Goal: Information Seeking & Learning: Learn about a topic

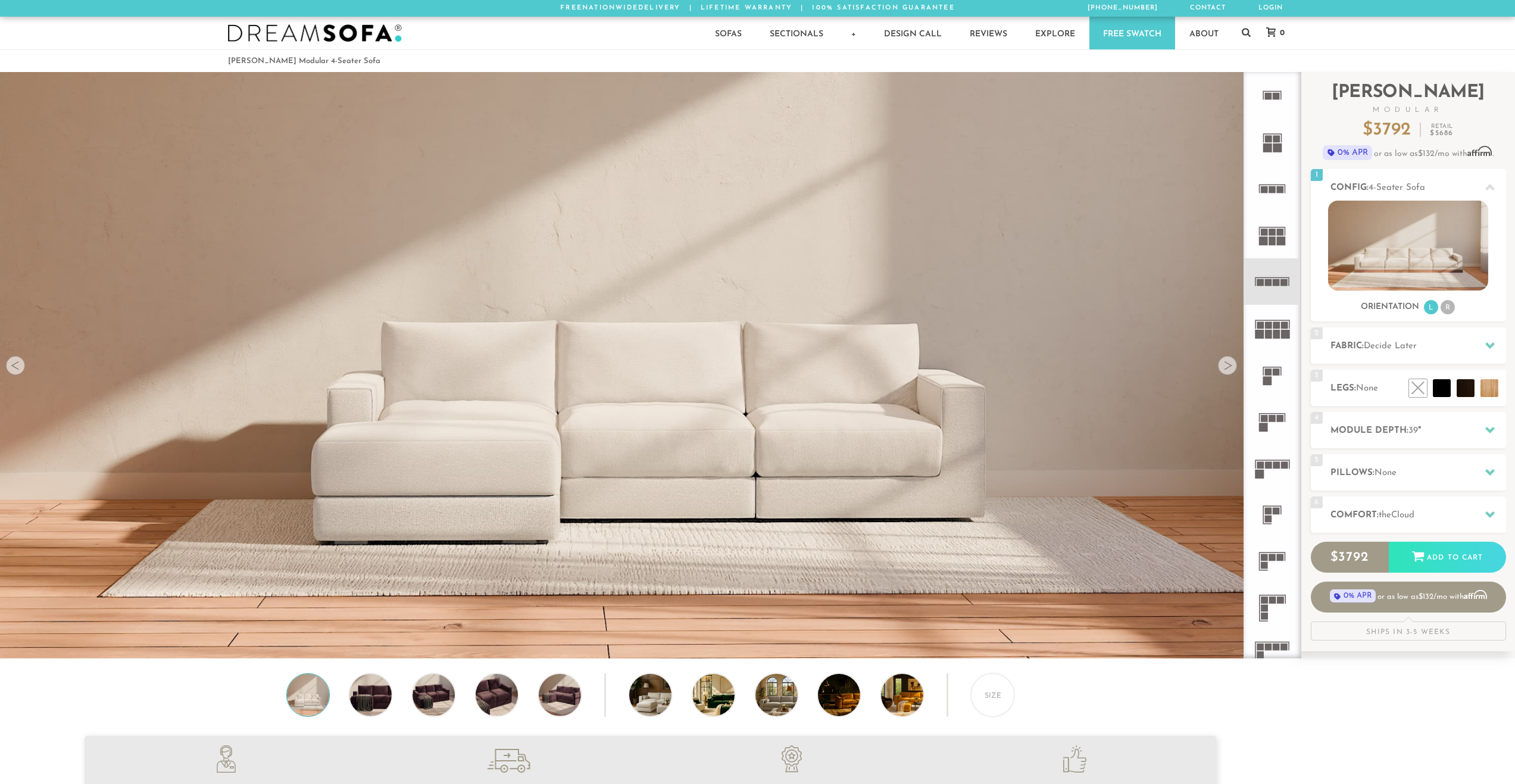
click at [18, 369] on div at bounding box center [16, 365] width 19 height 19
click at [1227, 366] on div at bounding box center [1228, 365] width 19 height 19
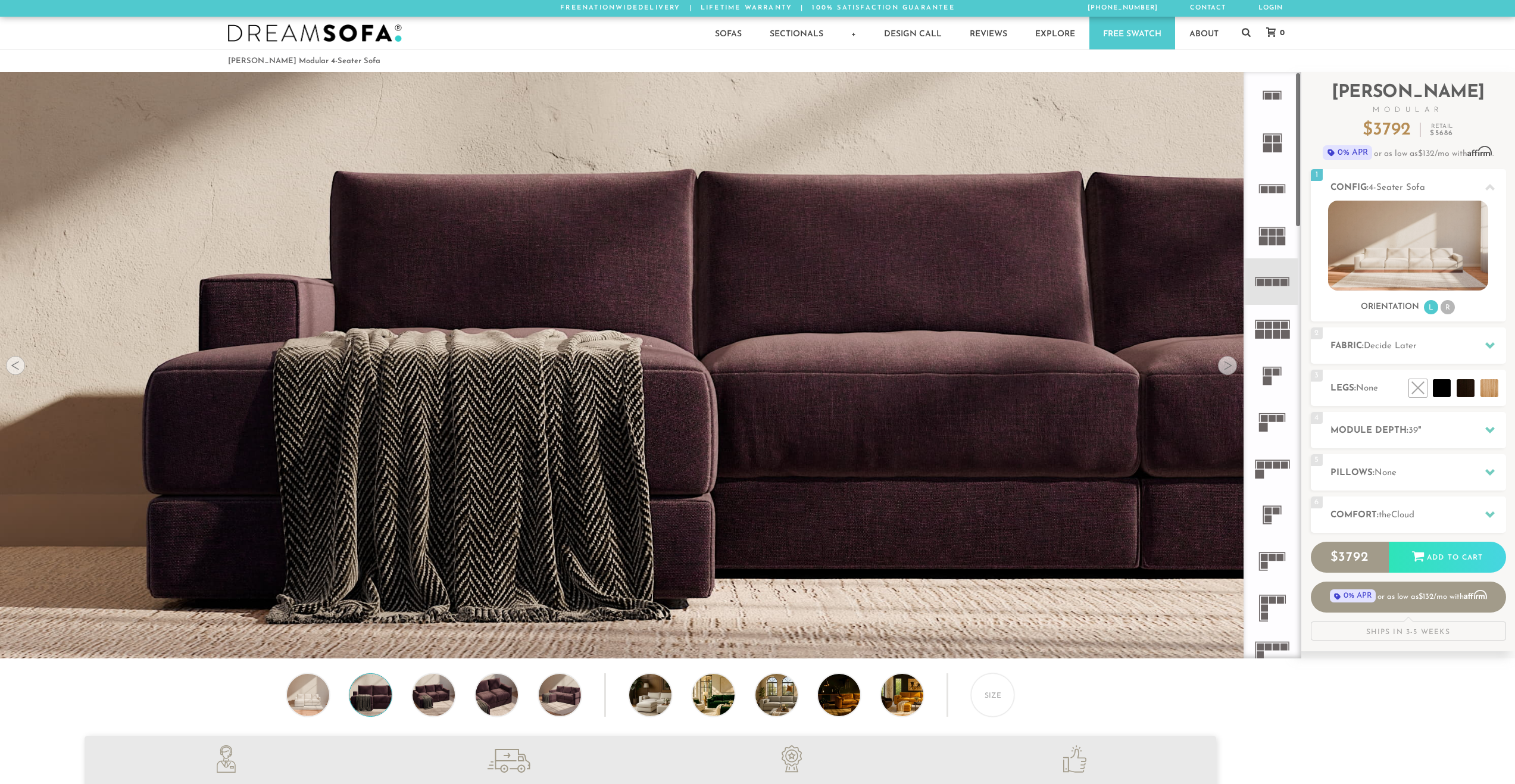
click at [1227, 366] on div at bounding box center [1228, 365] width 19 height 19
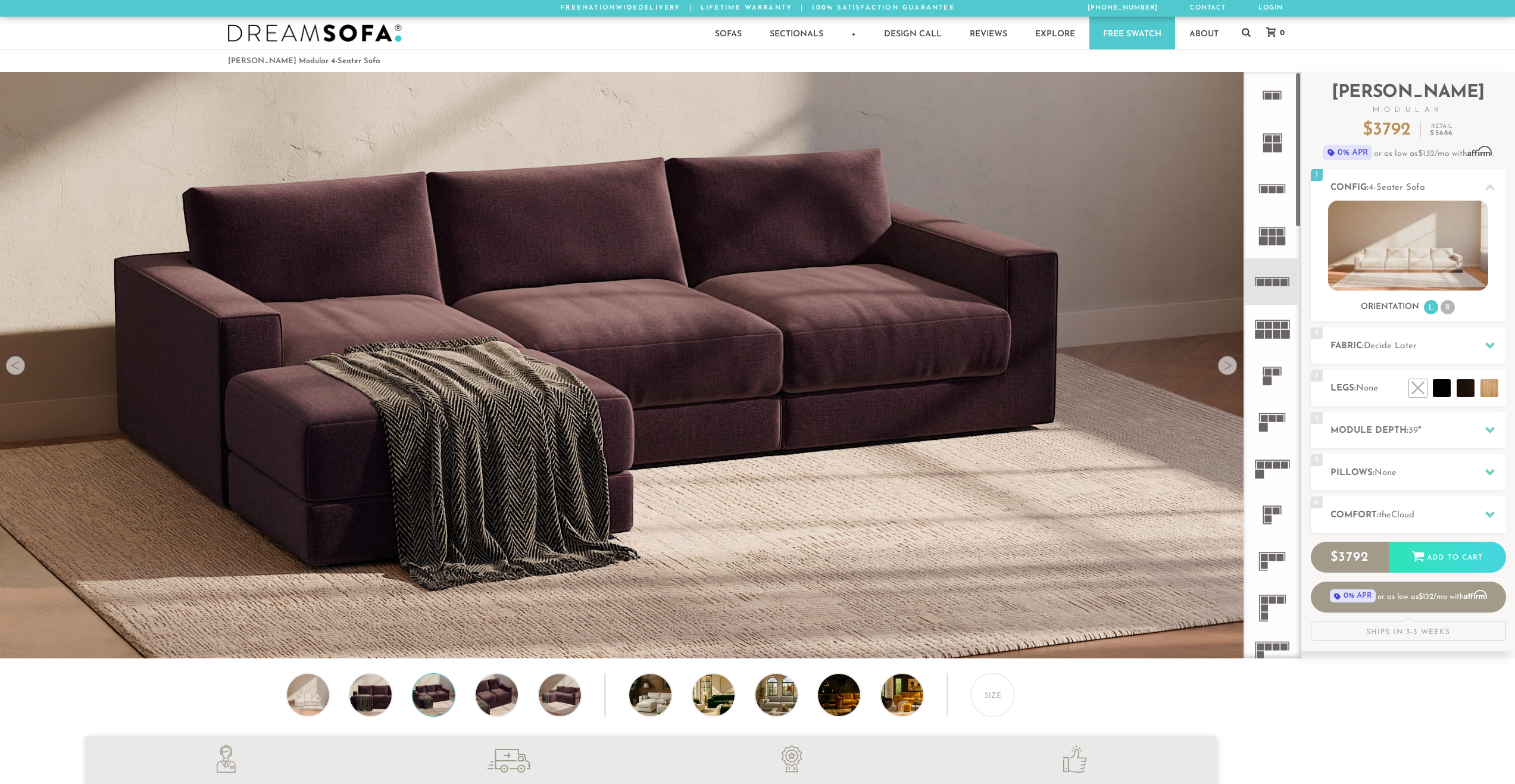
click at [1227, 366] on div at bounding box center [1228, 365] width 19 height 19
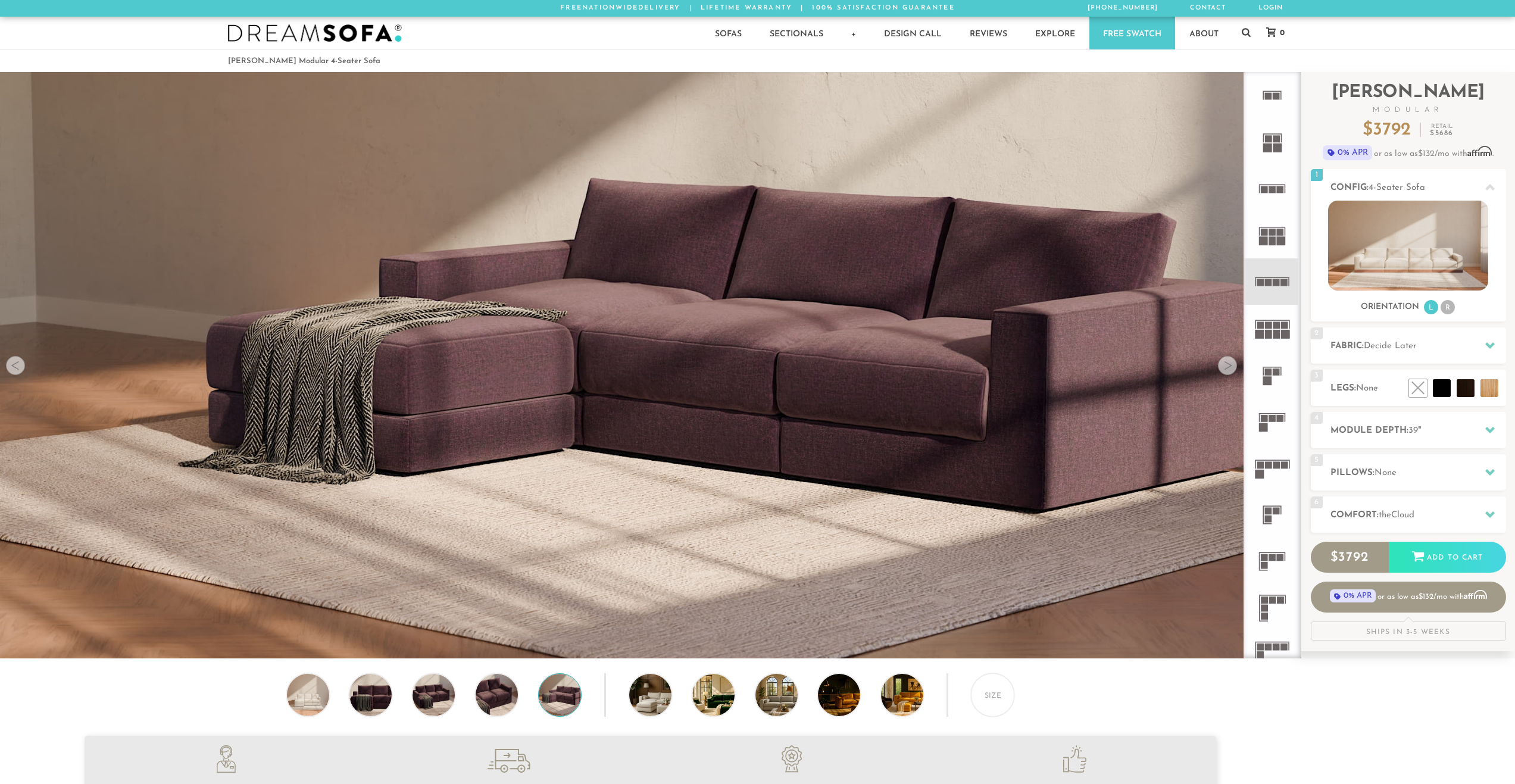
click at [1227, 366] on div at bounding box center [1228, 365] width 19 height 19
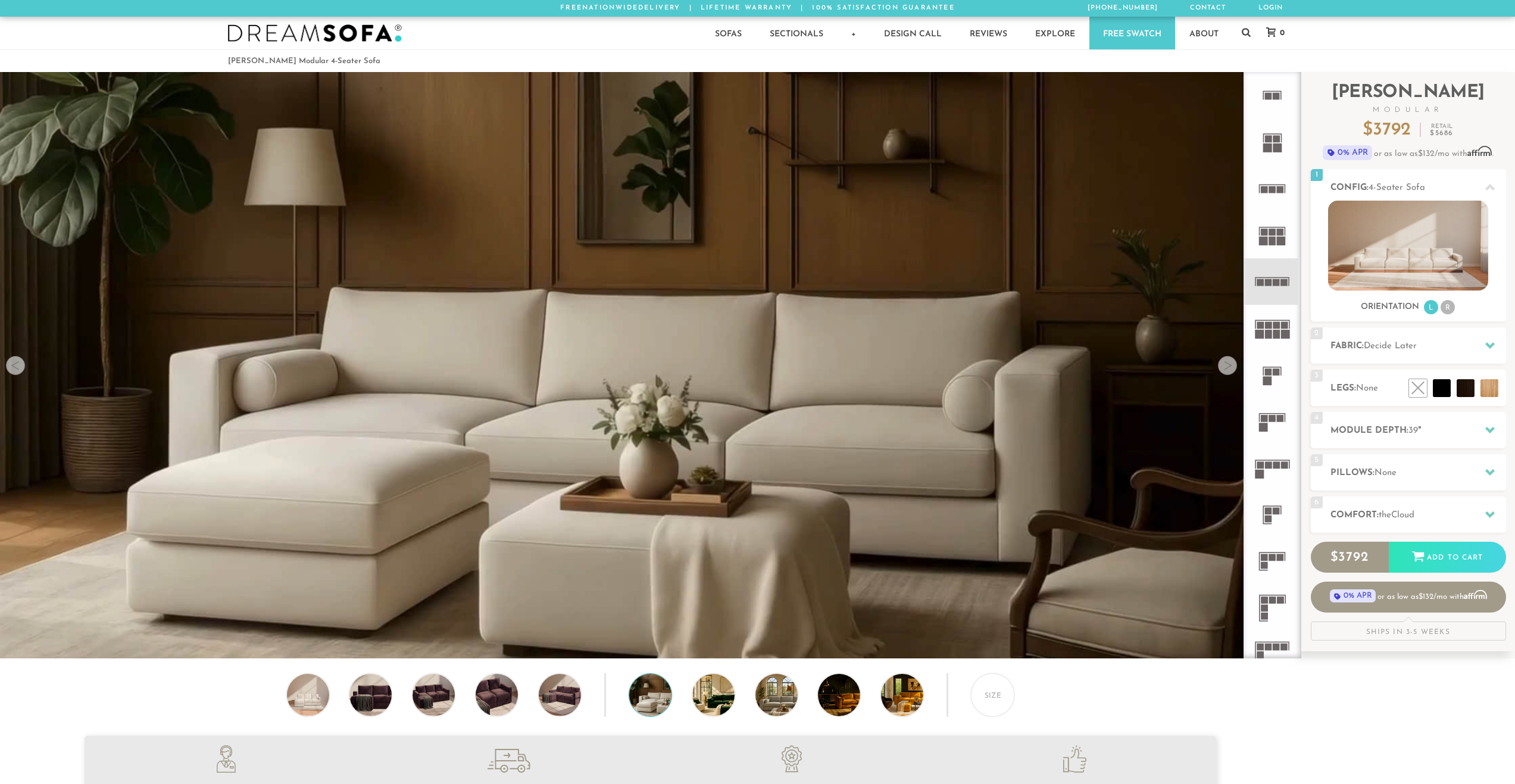
click at [1227, 366] on div at bounding box center [1228, 365] width 19 height 19
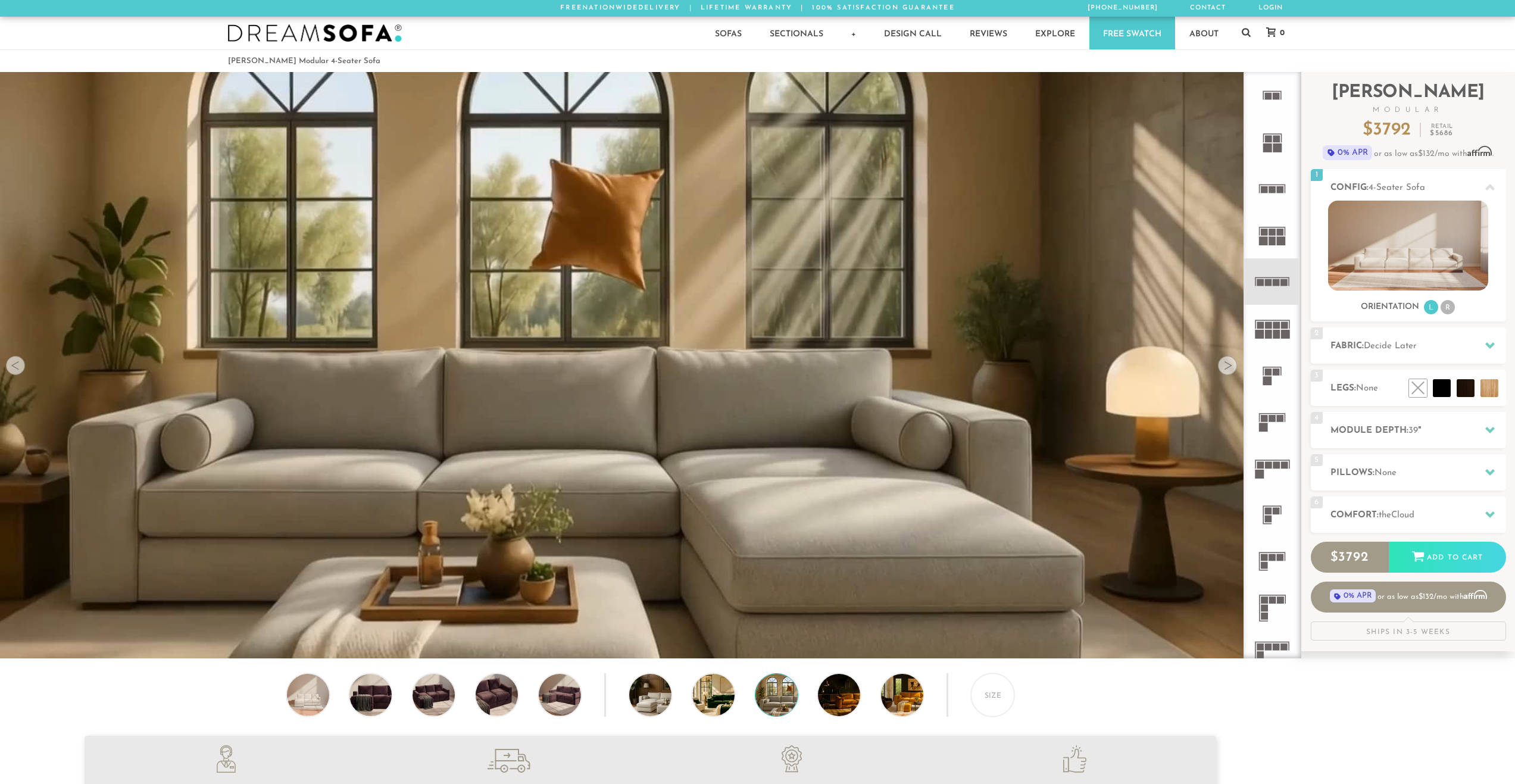
click at [1227, 366] on div at bounding box center [1228, 365] width 19 height 19
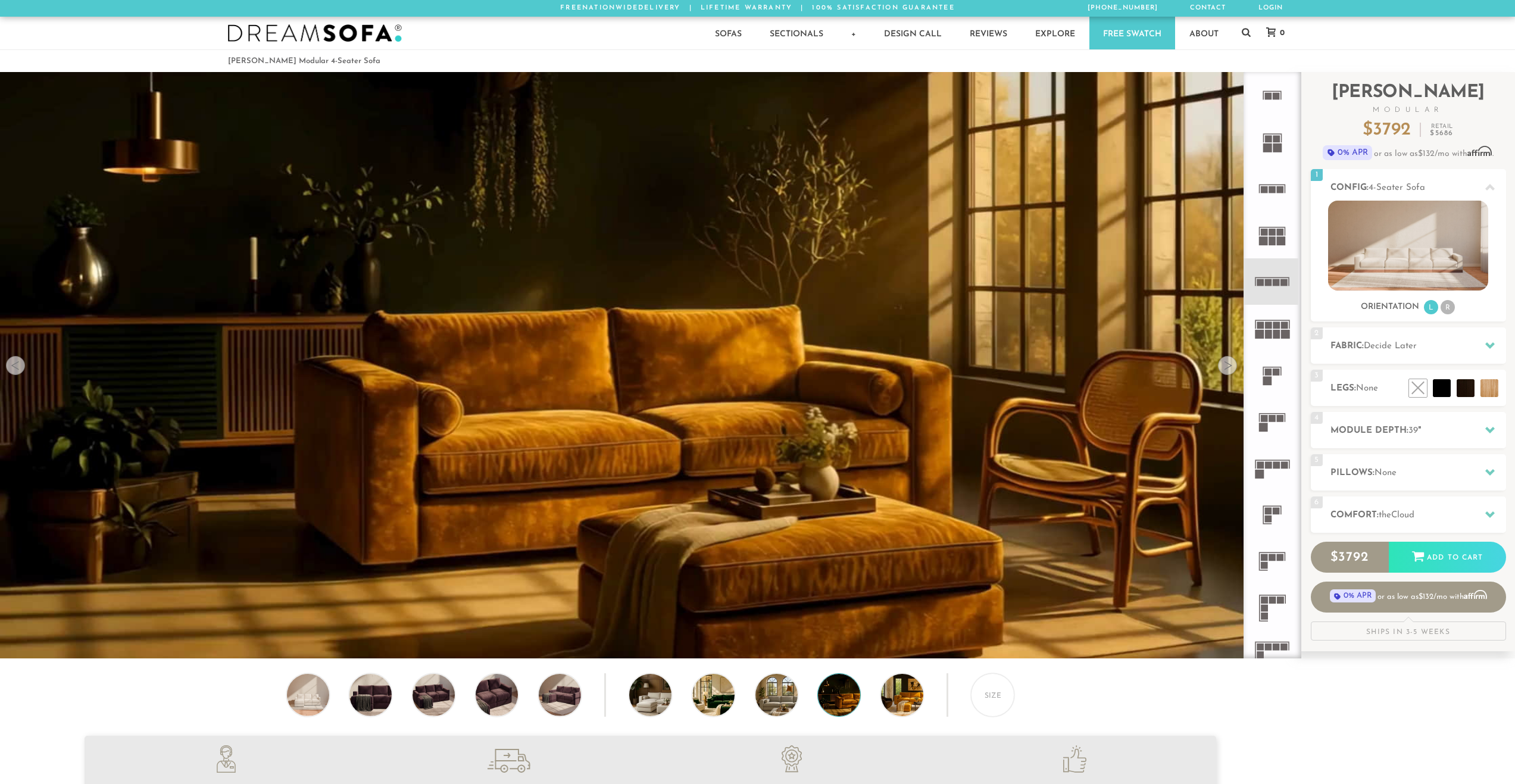
click at [1227, 366] on div at bounding box center [1228, 365] width 19 height 19
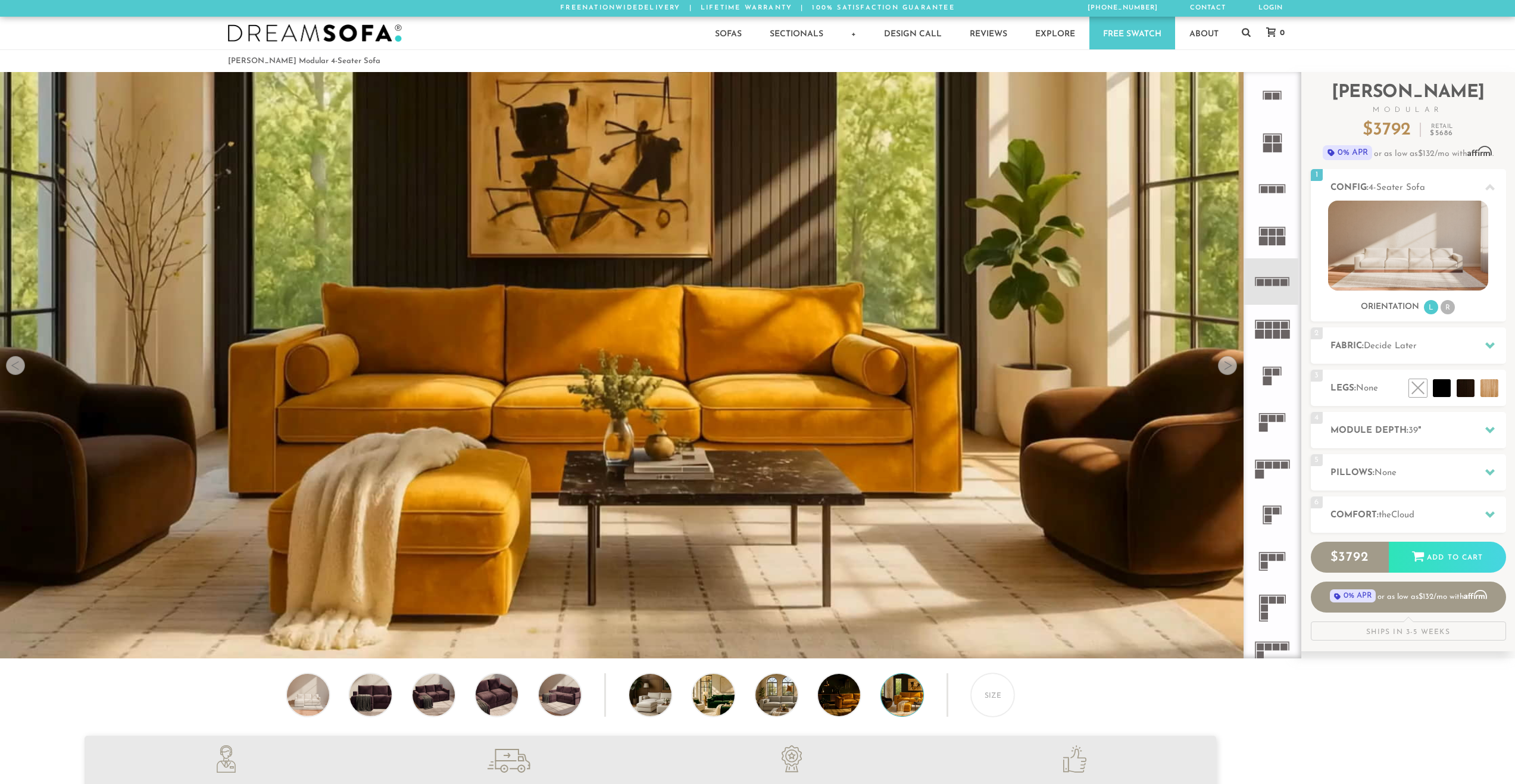
click at [1227, 366] on div at bounding box center [1228, 365] width 19 height 19
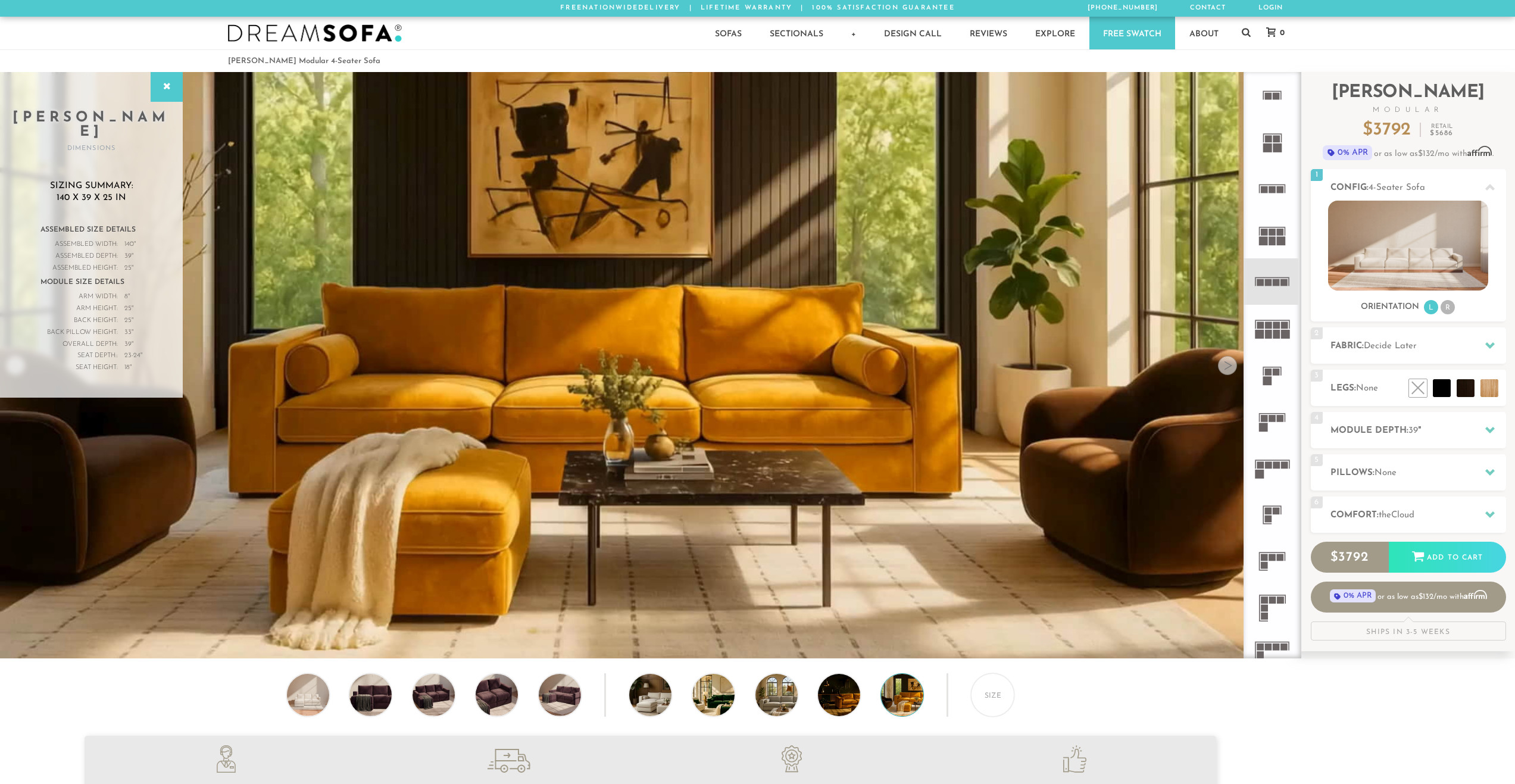
click at [126, 239] on span "140" at bounding box center [129, 244] width 9 height 12
drag, startPoint x: 126, startPoint y: 232, endPoint x: 143, endPoint y: 232, distance: 17.0
click at [143, 232] on div "Assembled Size Details Assembled Width: 140 " Assembled Length: " Assembled Dep…" at bounding box center [91, 304] width 135 height 165
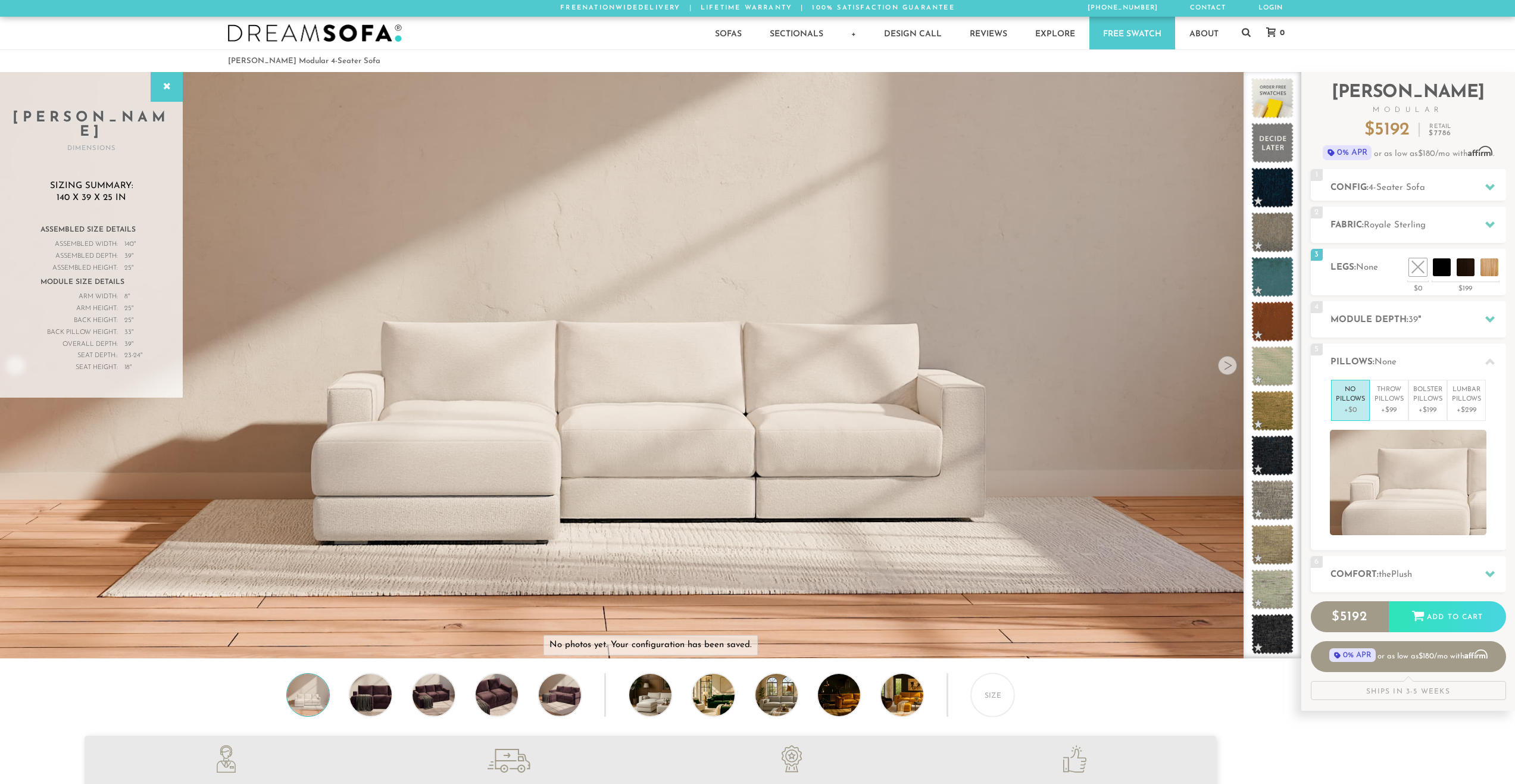
scroll to position [15186, 1506]
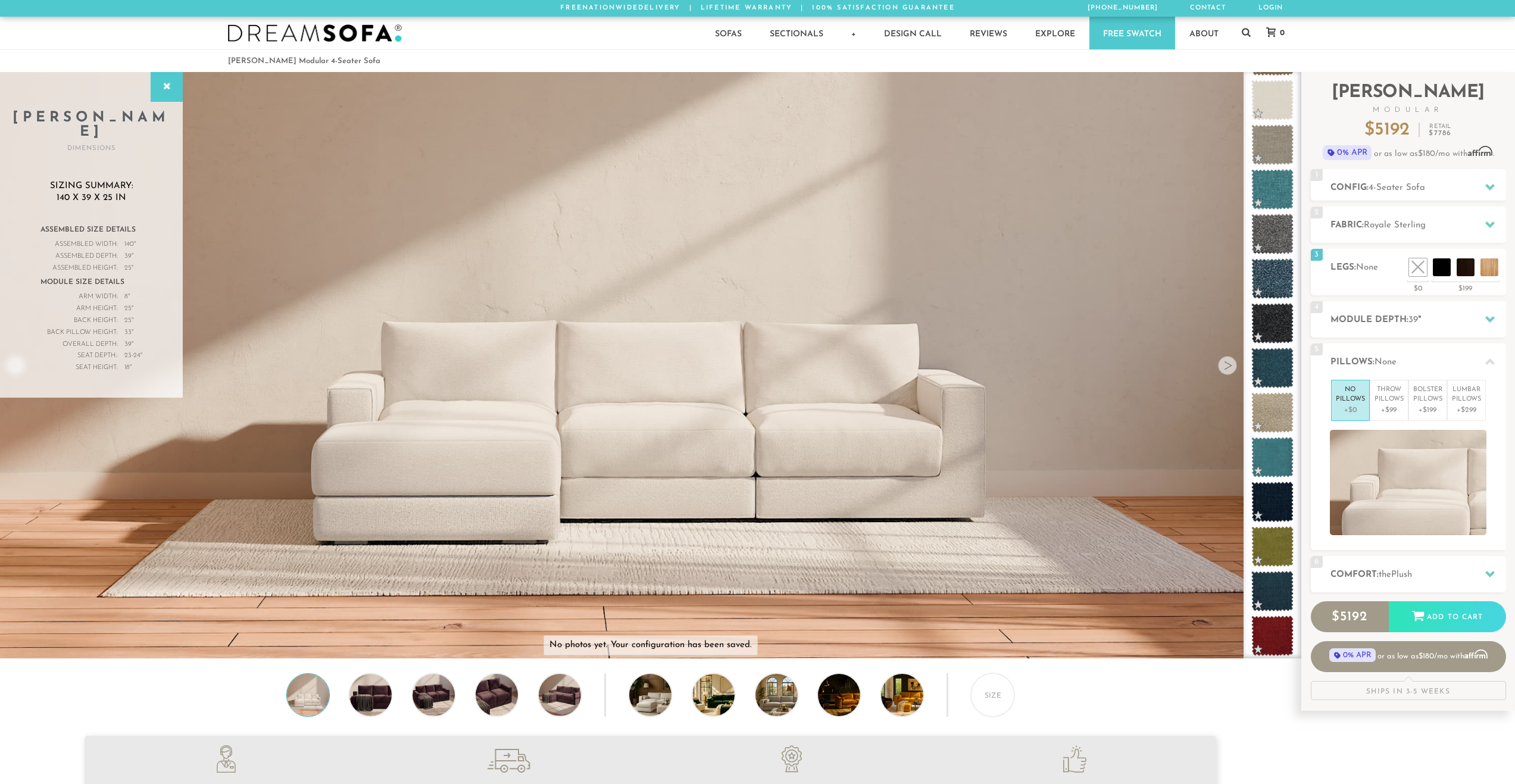
click at [1423, 575] on h2 "Comfort: the Plush" at bounding box center [1418, 574] width 176 height 13
